Goal: Task Accomplishment & Management: Complete application form

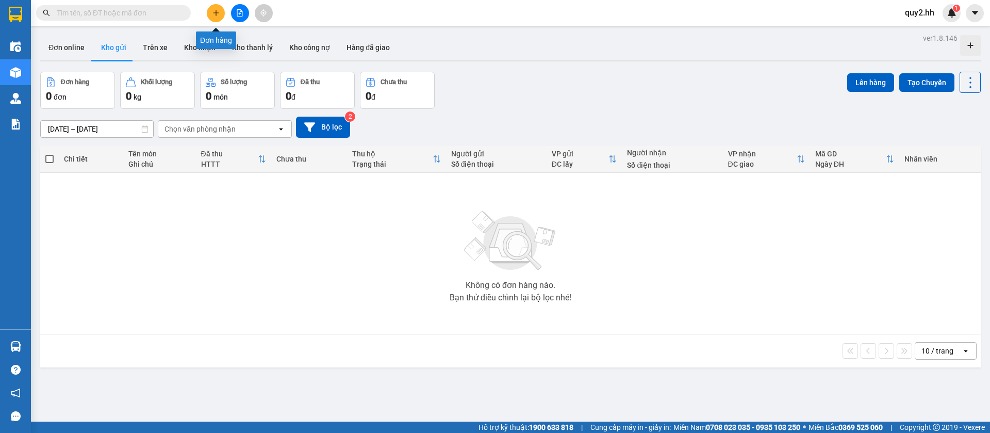
click at [211, 13] on button at bounding box center [216, 13] width 18 height 18
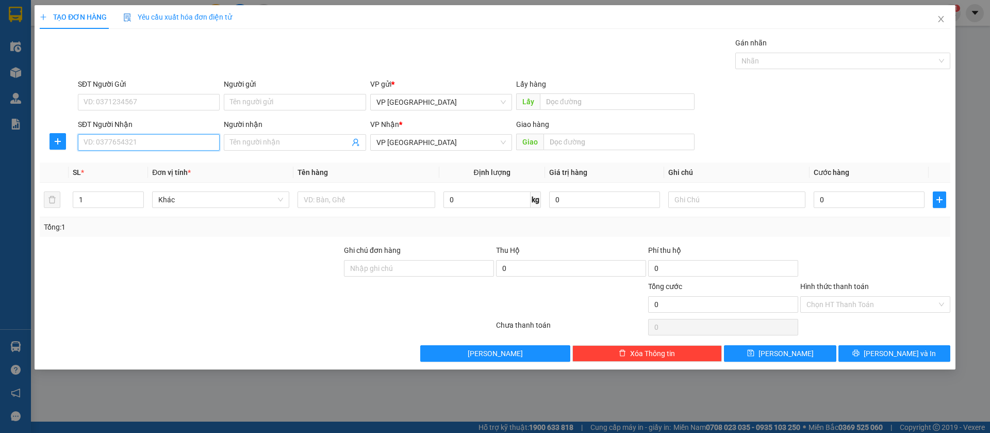
click at [171, 144] on input "SĐT Người Nhận" at bounding box center [149, 142] width 142 height 17
type input "0971740074"
click at [168, 157] on div "0971740074" at bounding box center [148, 162] width 129 height 11
type input "Bến cát [croi]"
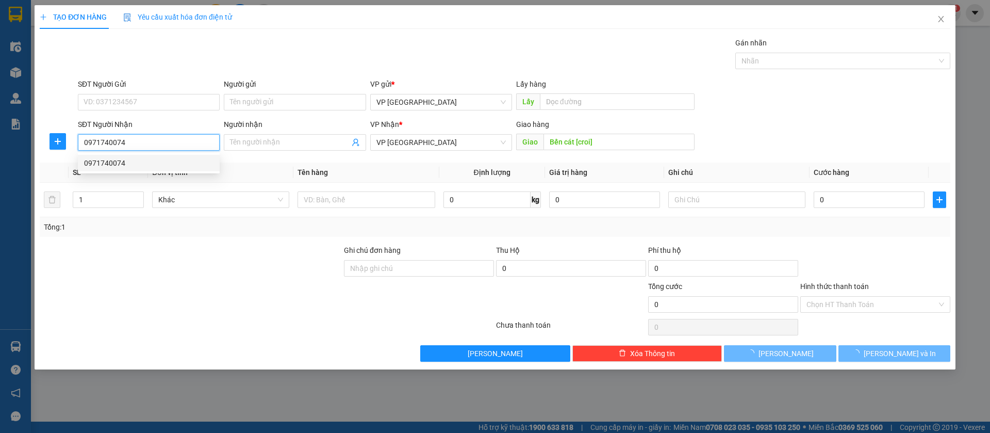
type input "30.000"
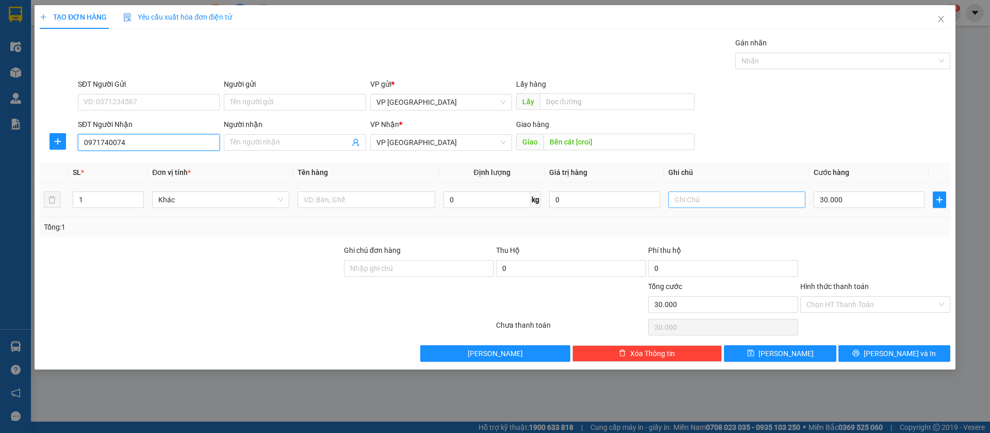
type input "0971740074"
click at [775, 199] on input "text" at bounding box center [736, 199] width 137 height 17
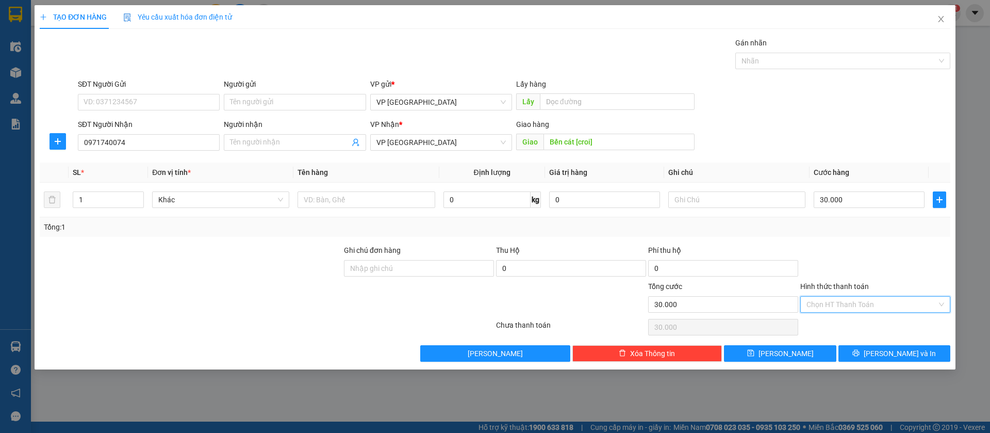
click at [915, 306] on input "Hình thức thanh toán" at bounding box center [872, 304] width 130 height 15
click at [851, 326] on div "Tại văn phòng" at bounding box center [876, 324] width 138 height 11
type input "0"
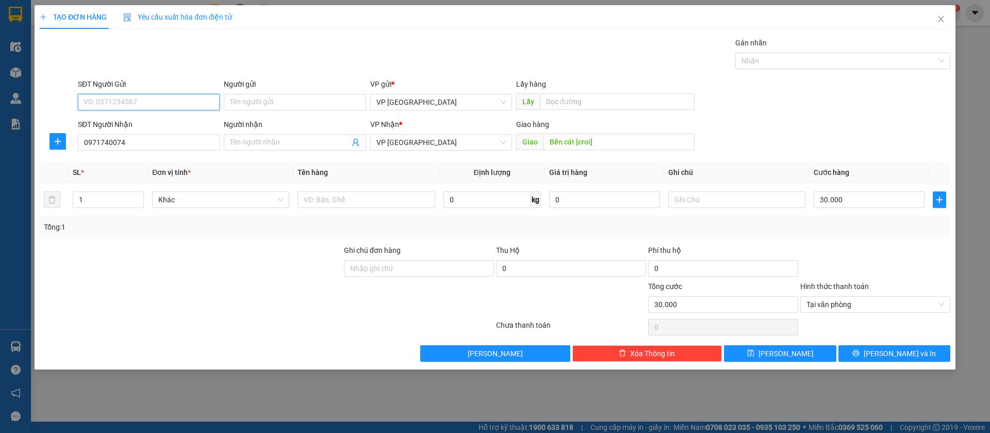
click at [177, 103] on input "SĐT Người Gửi" at bounding box center [149, 102] width 142 height 17
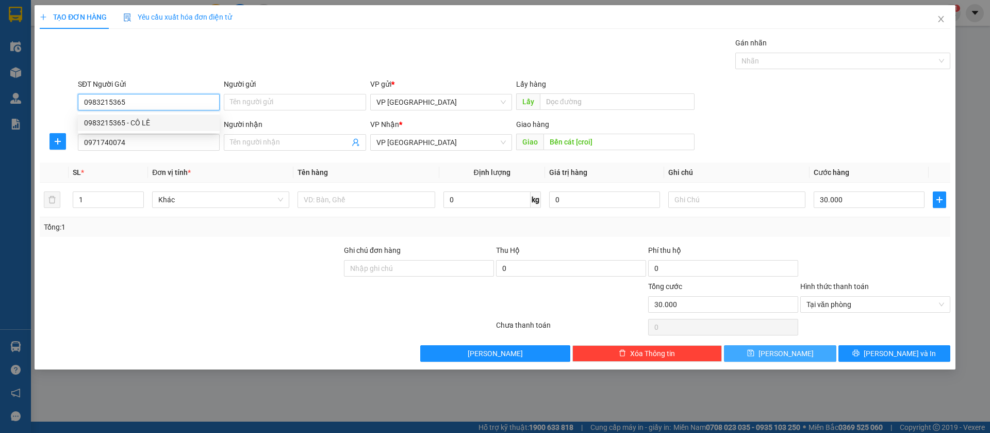
type input "0983215365"
click at [790, 356] on span "[PERSON_NAME]" at bounding box center [786, 353] width 55 height 11
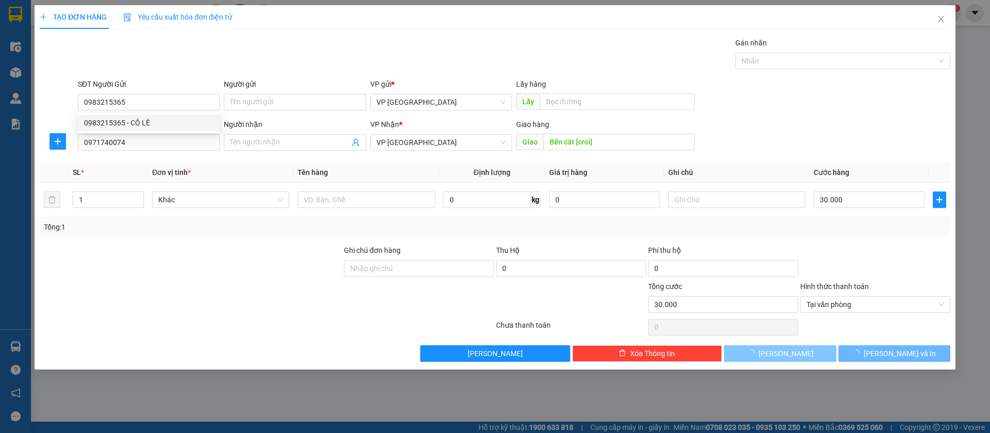
type input "0"
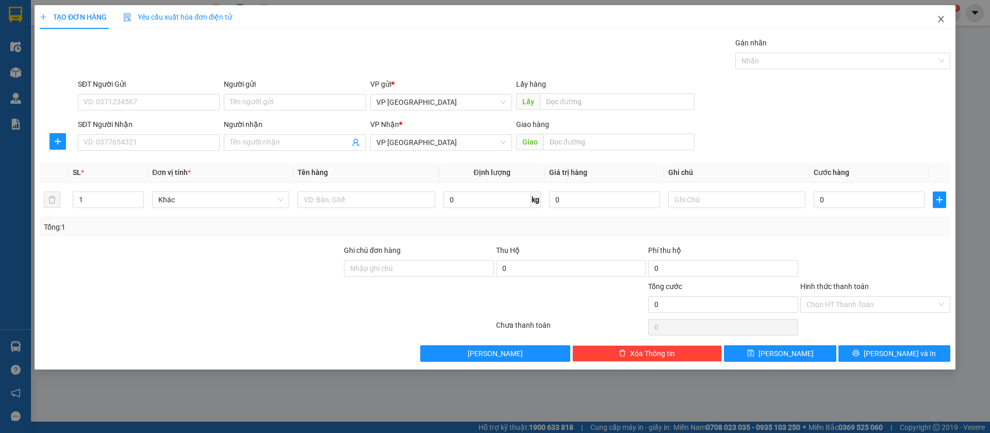
click at [945, 16] on span "Close" at bounding box center [941, 19] width 29 height 29
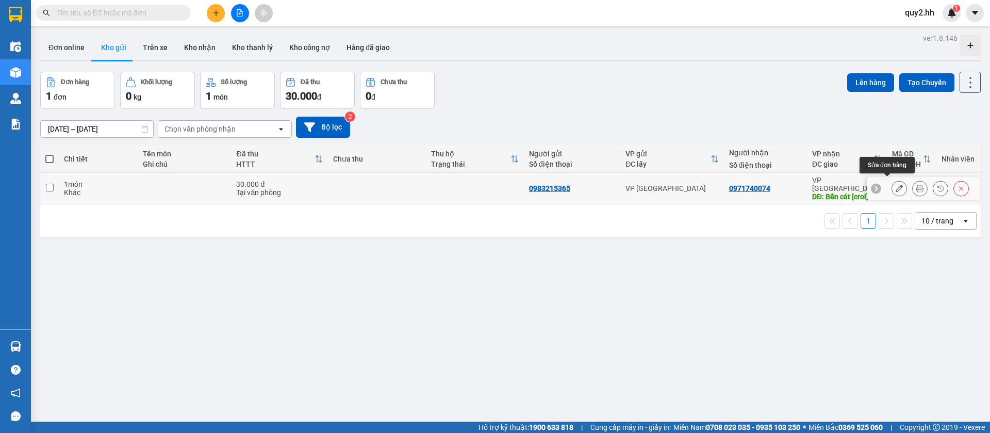
click at [896, 185] on icon at bounding box center [899, 188] width 7 height 7
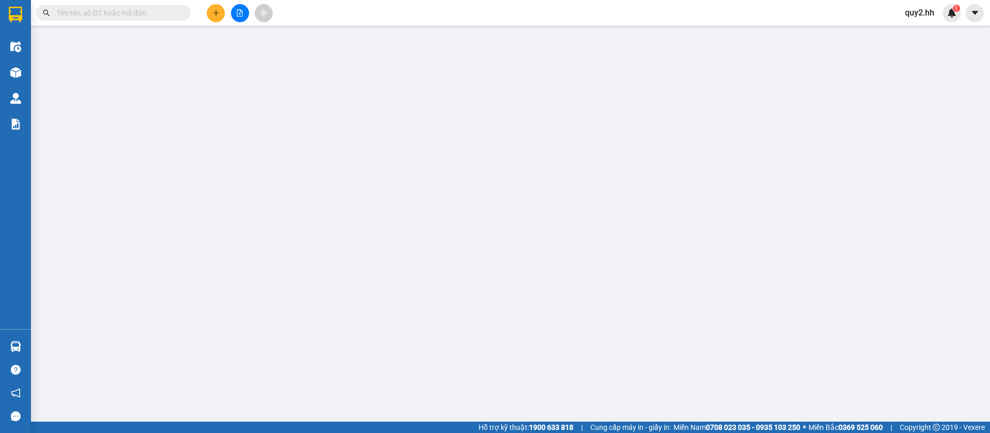
type input "0983215365"
type input "0971740074"
type input "Bến cát [croi]"
type input "0"
type input "30.000"
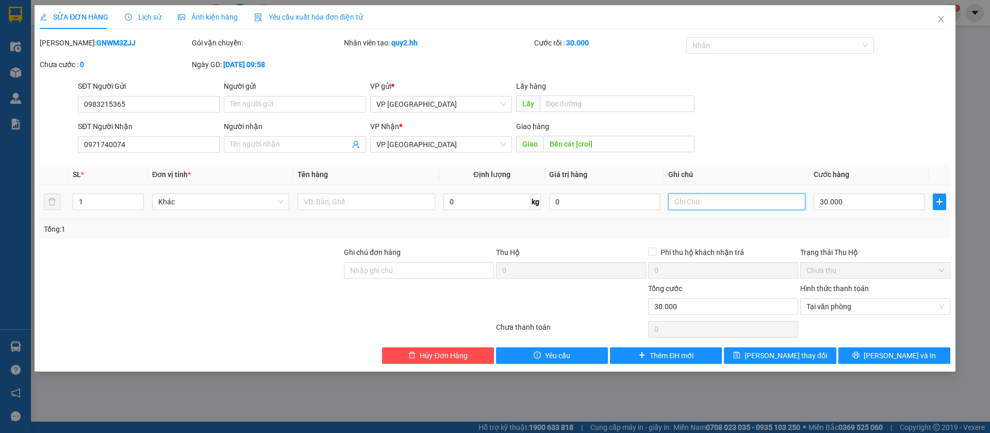
click at [767, 201] on input "text" at bounding box center [736, 201] width 137 height 17
type input "goi tr 30p"
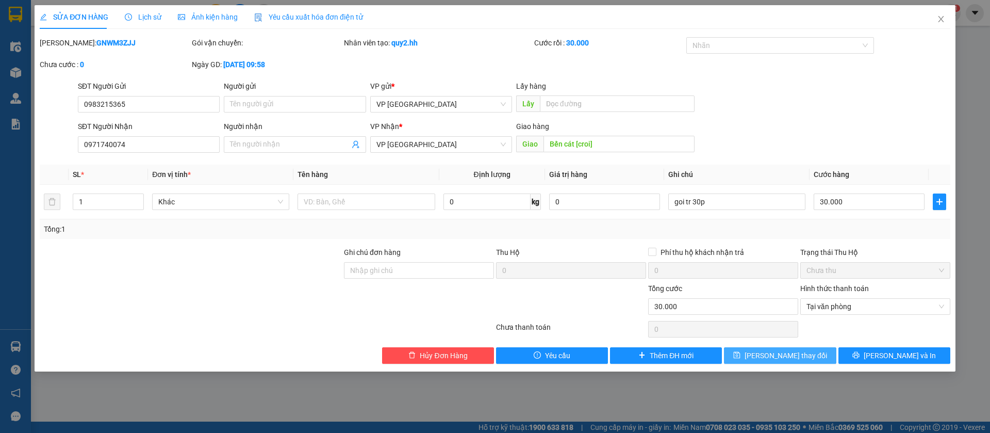
click at [783, 348] on button "[PERSON_NAME] thay đổi" at bounding box center [780, 355] width 112 height 17
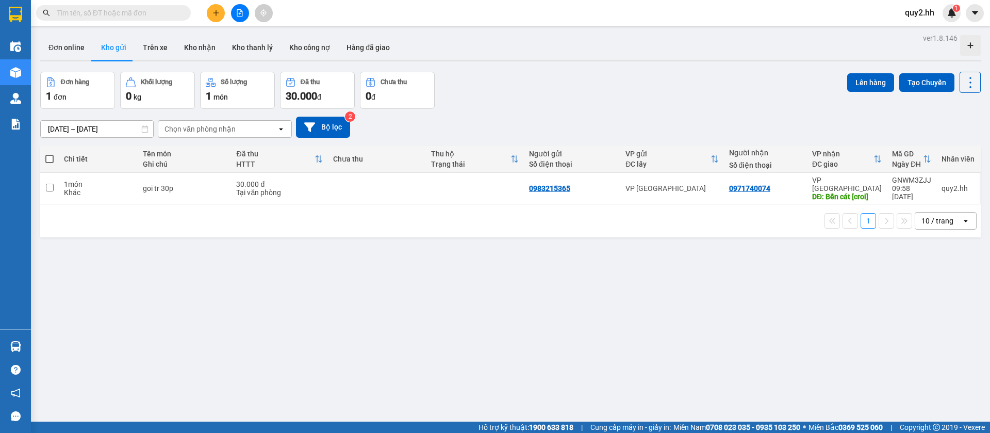
click at [51, 159] on span at bounding box center [49, 159] width 8 height 8
click at [50, 154] on input "checkbox" at bounding box center [50, 154] width 0 height 0
checkbox input "true"
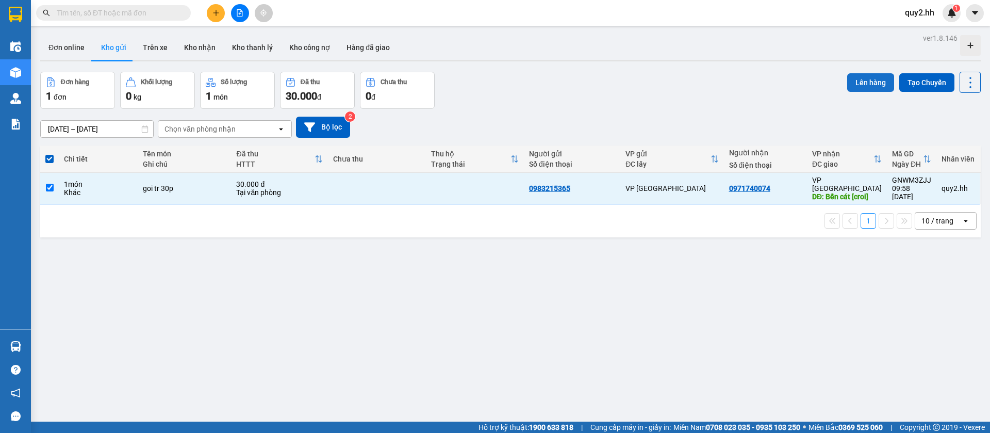
click at [851, 81] on button "Lên hàng" at bounding box center [870, 82] width 47 height 19
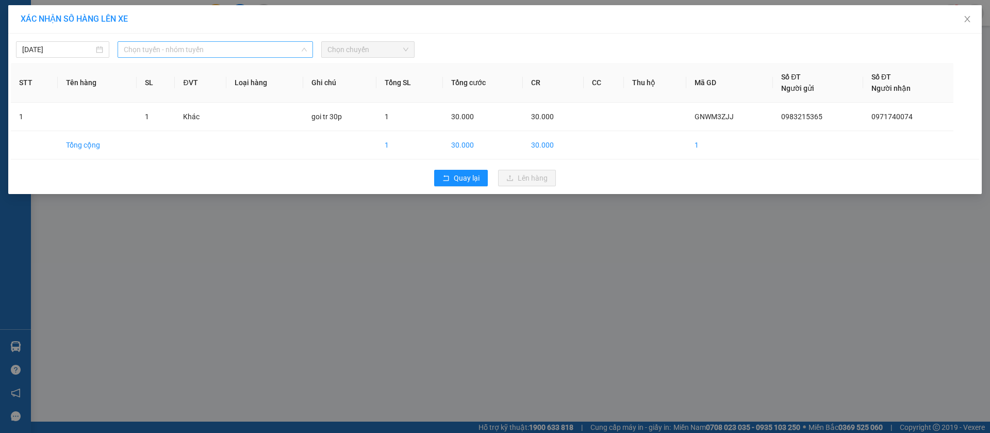
click at [276, 45] on span "Chọn tuyến - nhóm tuyến" at bounding box center [215, 49] width 183 height 15
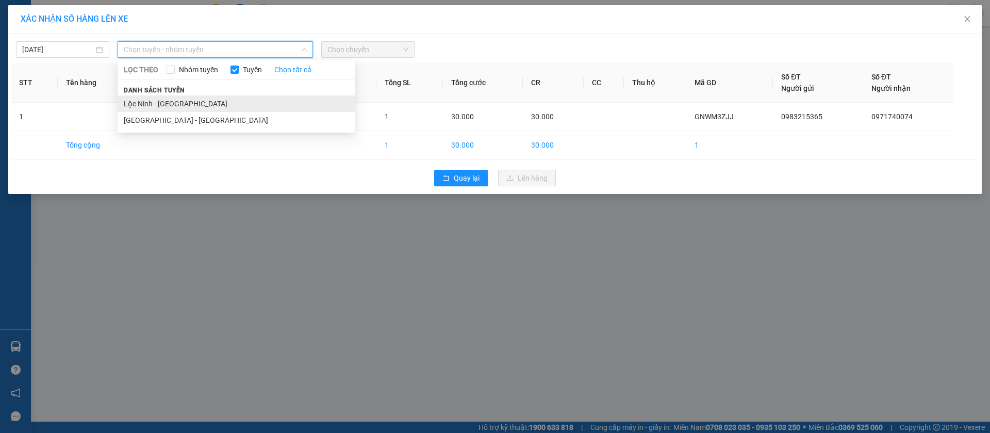
click at [236, 101] on li "Lộc Ninh - [GEOGRAPHIC_DATA]" at bounding box center [236, 103] width 237 height 17
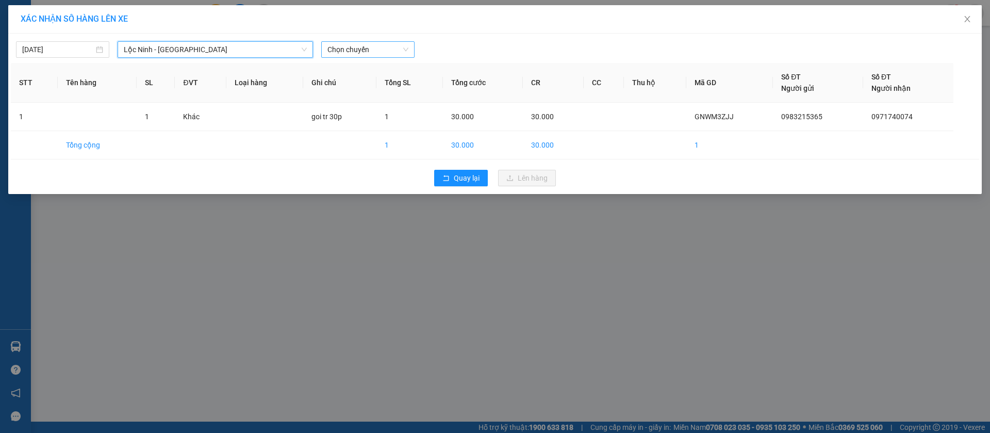
click at [351, 41] on div "Chọn chuyến" at bounding box center [367, 49] width 93 height 17
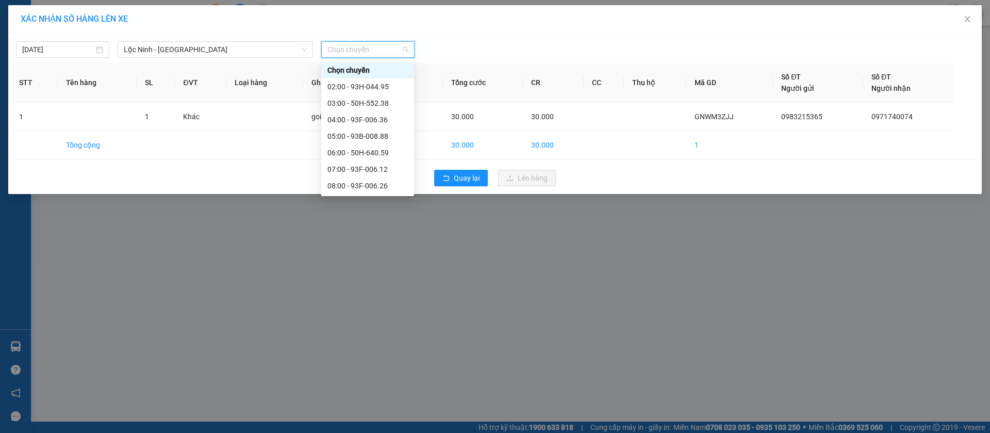
click at [352, 47] on span "Chọn chuyến" at bounding box center [367, 49] width 81 height 15
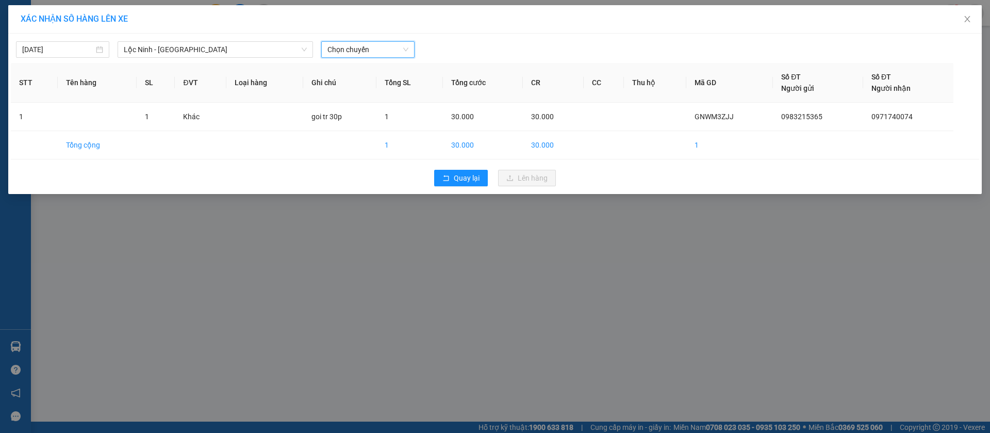
click at [394, 44] on span "Chọn chuyến" at bounding box center [367, 49] width 81 height 15
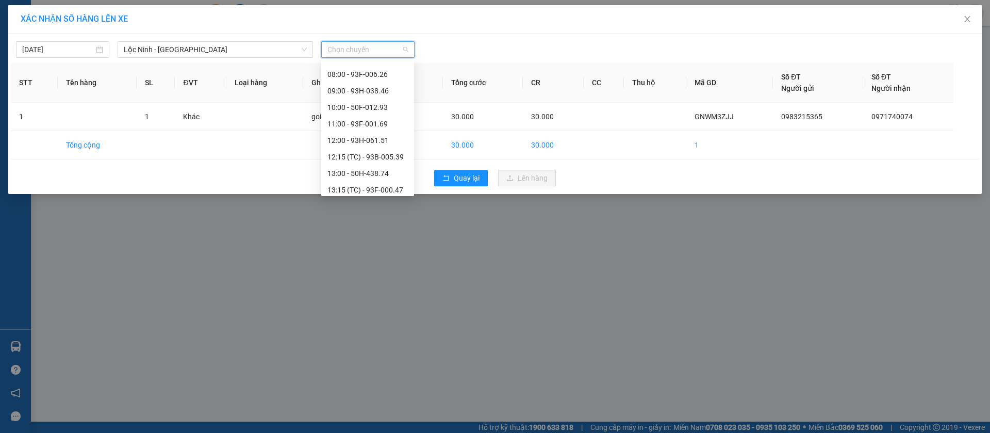
scroll to position [155, 0]
click at [392, 61] on div "10:00 - 50F-012.93" at bounding box center [367, 63] width 80 height 11
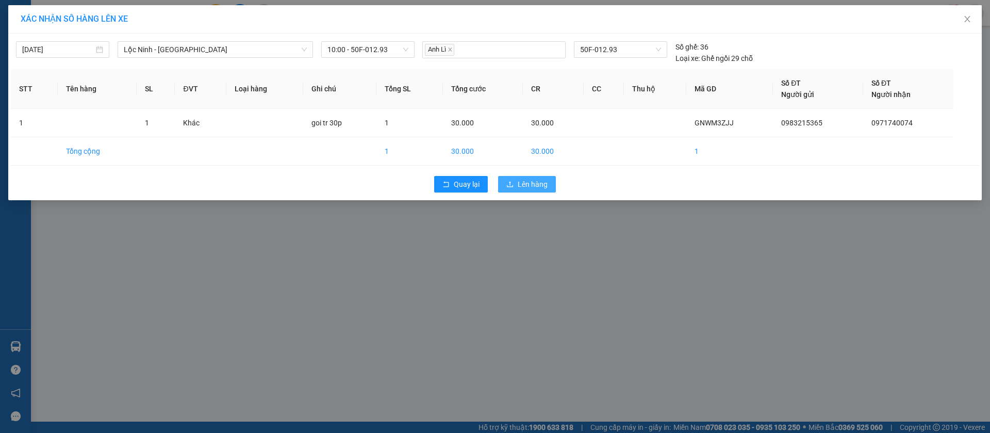
click at [534, 181] on span "Lên hàng" at bounding box center [533, 183] width 30 height 11
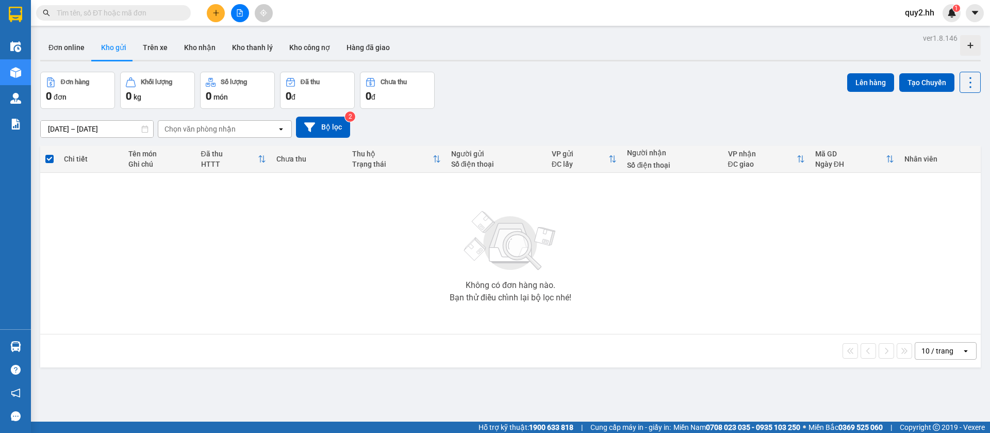
click at [125, 11] on input "text" at bounding box center [118, 12] width 122 height 11
click at [237, 12] on icon "file-add" at bounding box center [240, 12] width 6 height 7
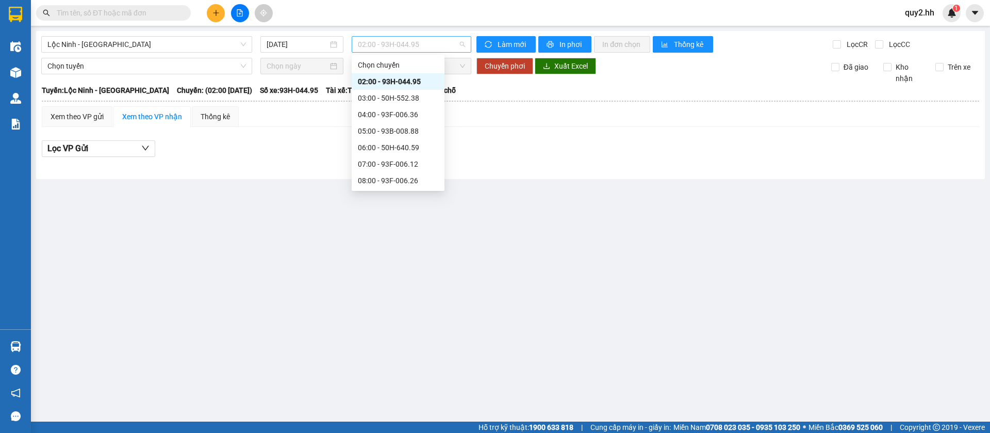
click at [374, 39] on span "02:00 - 93H-044.95" at bounding box center [411, 44] width 107 height 15
